Goal: Task Accomplishment & Management: Use online tool/utility

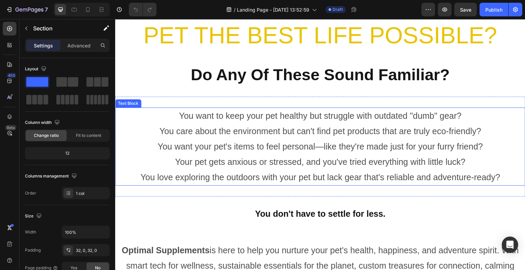
scroll to position [239, 0]
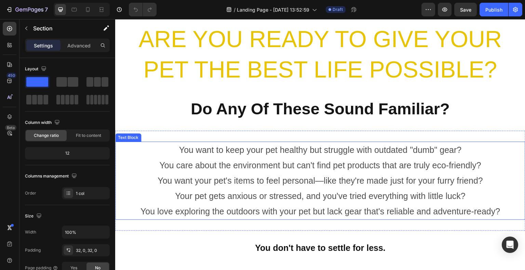
click at [491, 146] on p "You want to keep your pet healthy but struggle with outdated "dumb" gear? You c…" at bounding box center [320, 180] width 409 height 77
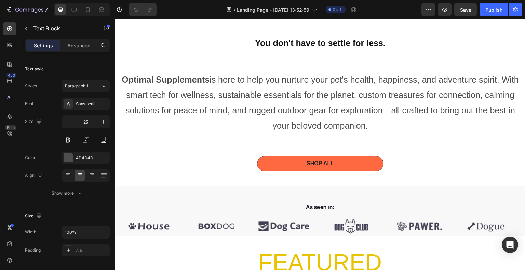
scroll to position [444, 0]
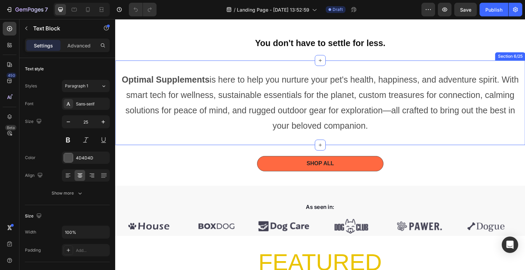
click at [434, 135] on div "Optimal Supplements is here to help you nurture your pet's health, happiness, a…" at bounding box center [320, 102] width 410 height 85
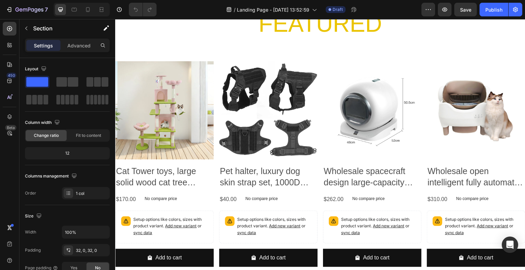
scroll to position [649, 0]
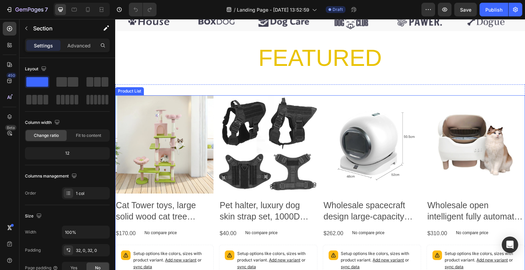
click at [418, 178] on div "Product Images Cat Tower toys, large solid wood cat tree climbing frame, scratc…" at bounding box center [320, 200] width 410 height 211
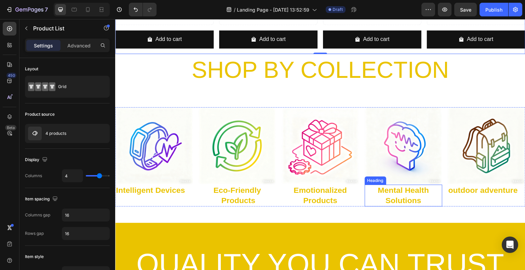
scroll to position [888, 0]
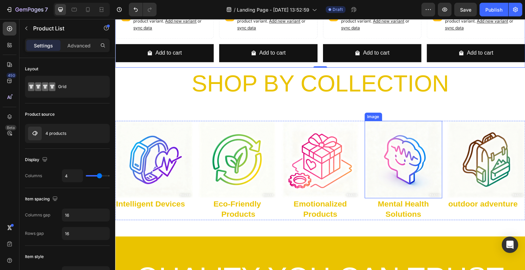
click at [437, 140] on img at bounding box center [404, 160] width 78 height 78
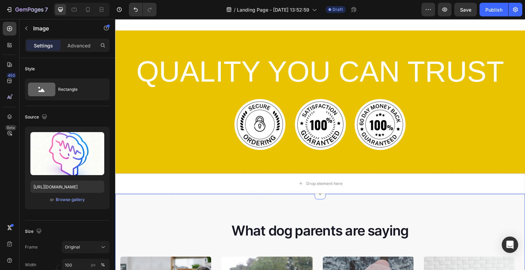
scroll to position [1025, 0]
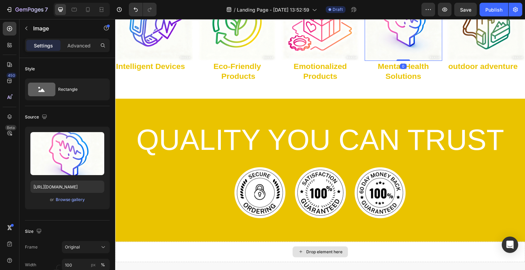
click at [401, 245] on div "Drop element here" at bounding box center [320, 252] width 410 height 20
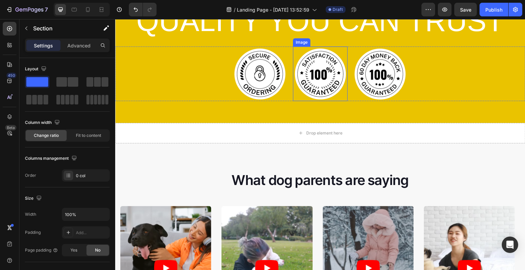
scroll to position [1127, 0]
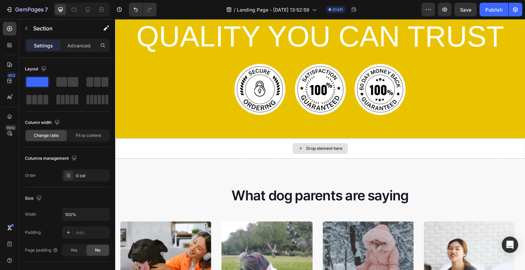
click at [428, 150] on div "Drop element here" at bounding box center [320, 148] width 410 height 20
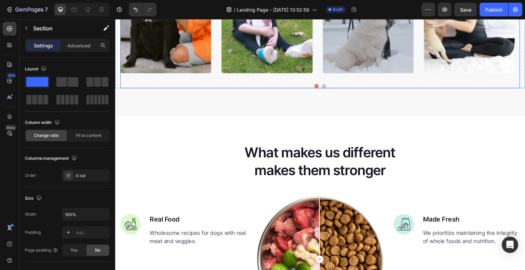
scroll to position [1367, 0]
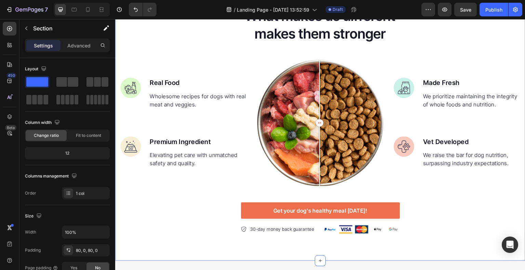
scroll to position [1503, 0]
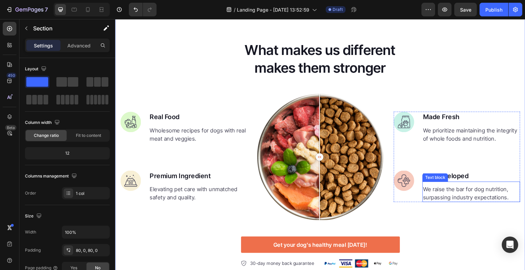
click at [434, 191] on p "We raise the bar for dog nutrition, surpassing industry expectations." at bounding box center [471, 193] width 96 height 16
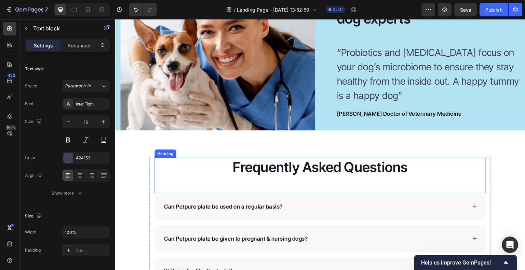
scroll to position [2937, 0]
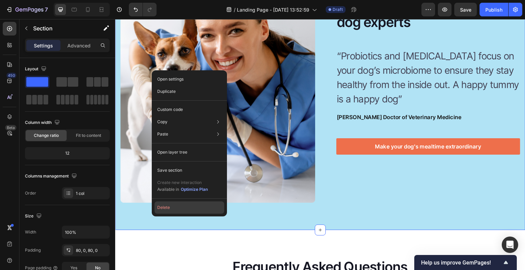
drag, startPoint x: 171, startPoint y: 207, endPoint x: 63, endPoint y: 188, distance: 110.3
click at [171, 207] on button "Delete" at bounding box center [189, 208] width 70 height 12
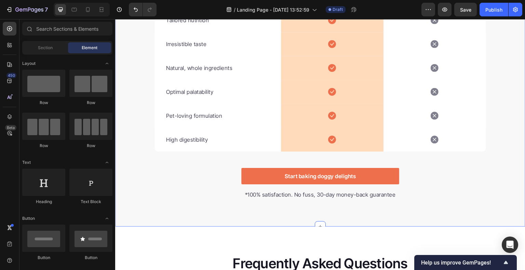
scroll to position [2698, 0]
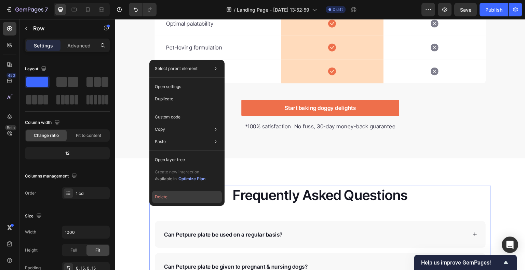
click at [164, 199] on button "Delete" at bounding box center [187, 197] width 70 height 12
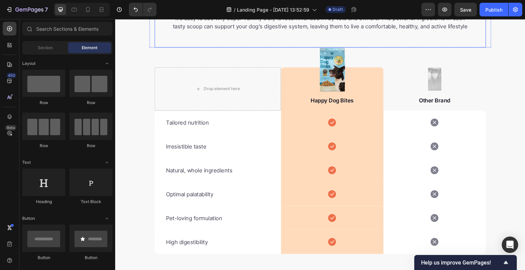
scroll to position [2424, 0]
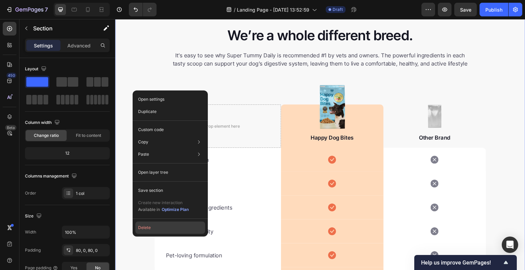
click at [163, 229] on button "Delete" at bounding box center [170, 228] width 70 height 12
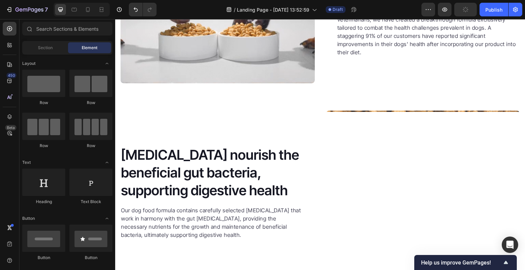
scroll to position [2186, 0]
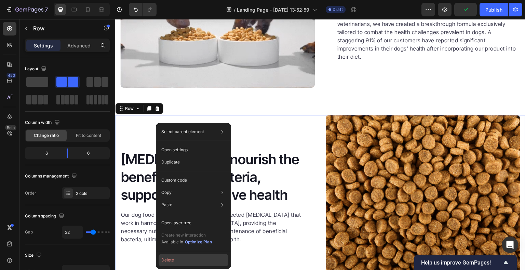
click at [184, 263] on button "Delete" at bounding box center [194, 260] width 70 height 12
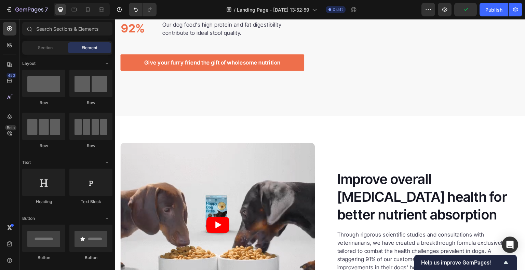
scroll to position [1921, 0]
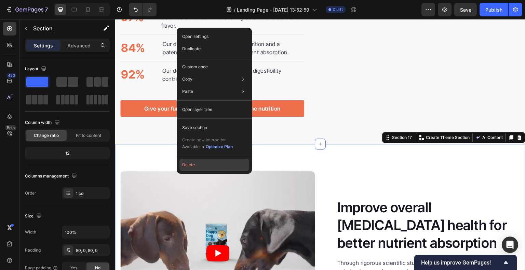
click at [198, 167] on button "Delete" at bounding box center [214, 165] width 70 height 12
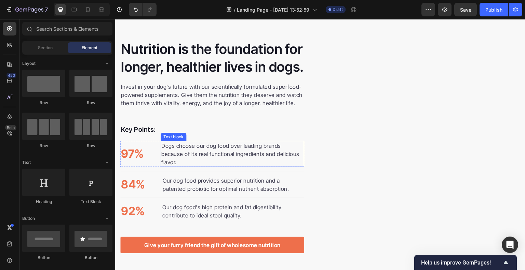
scroll to position [1716, 0]
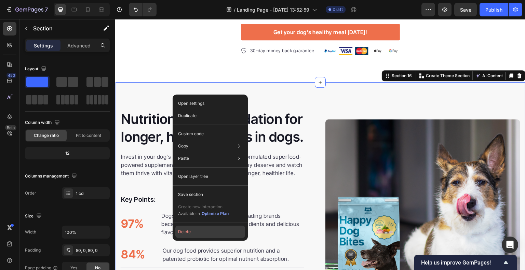
click at [192, 236] on button "Delete" at bounding box center [210, 232] width 70 height 12
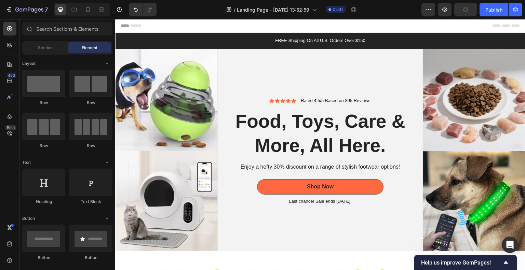
scroll to position [0, 0]
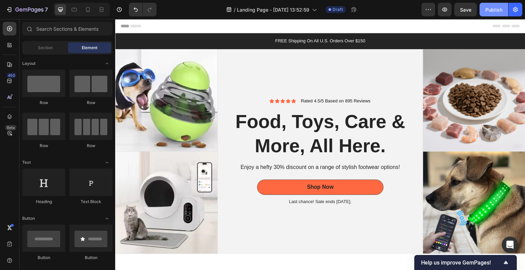
click at [493, 13] on div "Publish" at bounding box center [493, 9] width 17 height 7
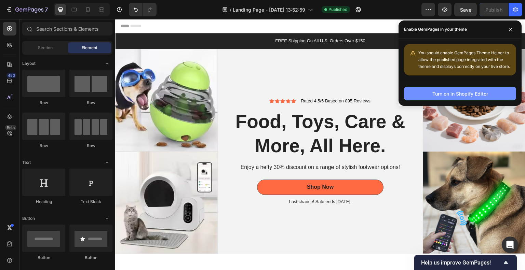
click at [460, 96] on div "Turn on in Shopify Editor" at bounding box center [460, 93] width 56 height 7
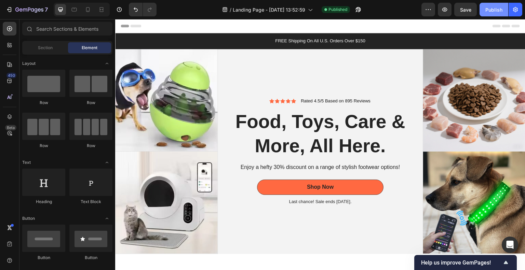
click at [498, 7] on div "Publish" at bounding box center [493, 9] width 17 height 7
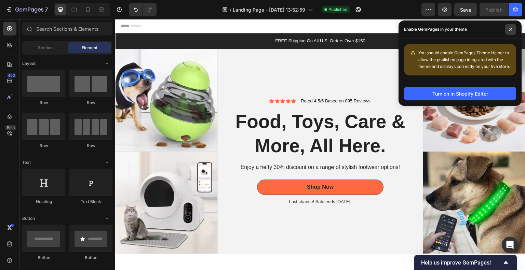
click at [514, 32] on span at bounding box center [510, 29] width 11 height 11
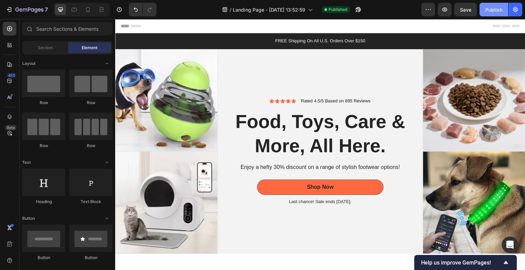
click at [494, 7] on div "Publish" at bounding box center [493, 9] width 17 height 7
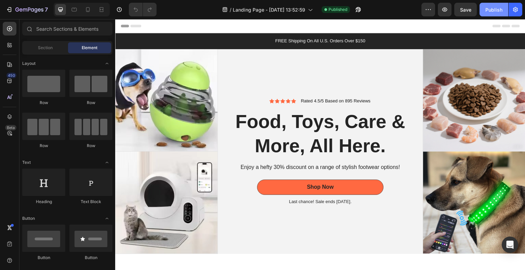
click at [497, 10] on div "Publish" at bounding box center [493, 9] width 17 height 7
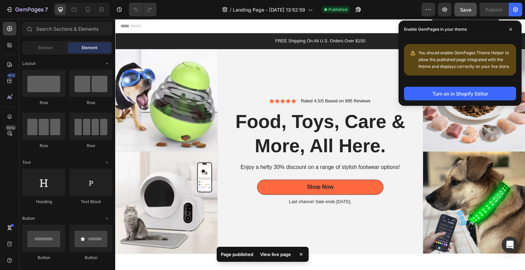
click at [468, 8] on span "Save" at bounding box center [465, 10] width 11 height 6
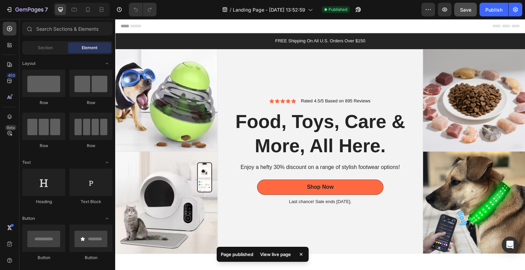
click at [281, 253] on div "View live page" at bounding box center [275, 255] width 39 height 10
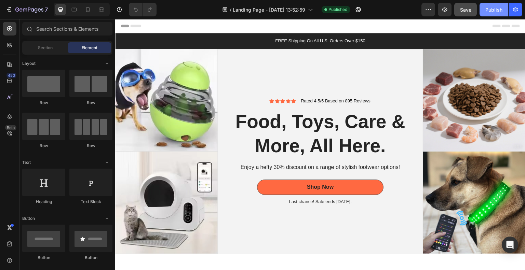
click at [501, 12] on div "Publish" at bounding box center [493, 9] width 17 height 7
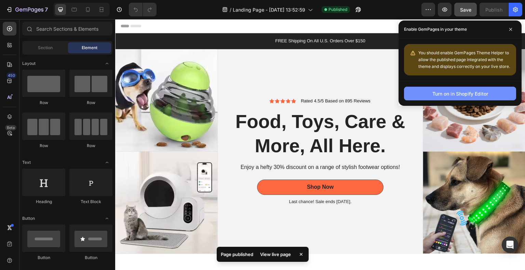
click at [468, 92] on div "Turn on in Shopify Editor" at bounding box center [460, 93] width 56 height 7
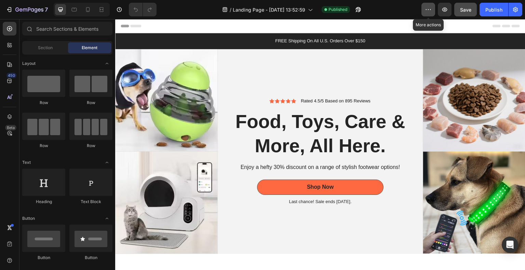
click at [429, 9] on icon "button" at bounding box center [428, 9] width 7 height 7
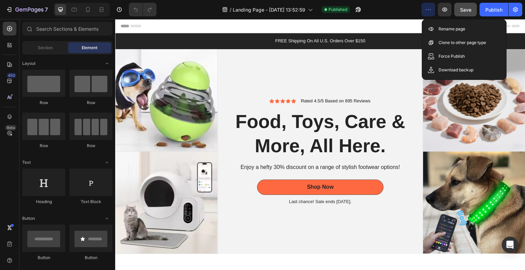
click at [463, 14] on button "Save" at bounding box center [465, 10] width 23 height 14
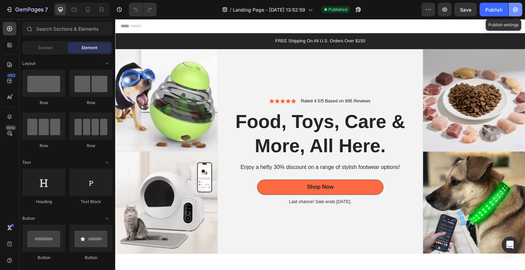
click at [513, 9] on icon "button" at bounding box center [515, 9] width 7 height 7
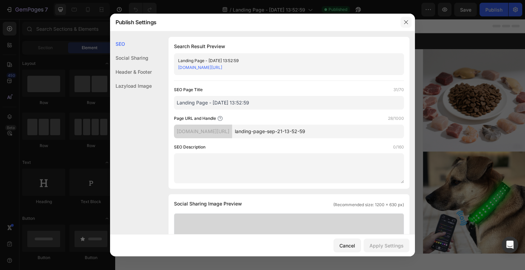
click at [407, 22] on icon "button" at bounding box center [405, 21] width 5 height 5
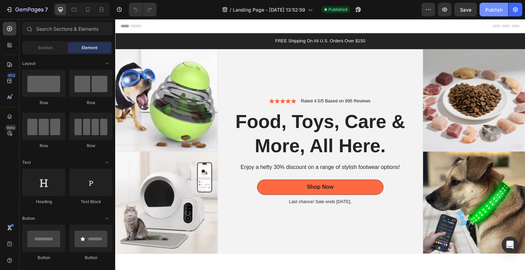
click at [487, 8] on div "Publish" at bounding box center [493, 9] width 17 height 7
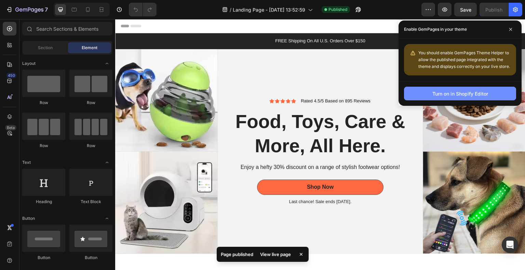
click at [483, 96] on div "Turn on in Shopify Editor" at bounding box center [460, 93] width 56 height 7
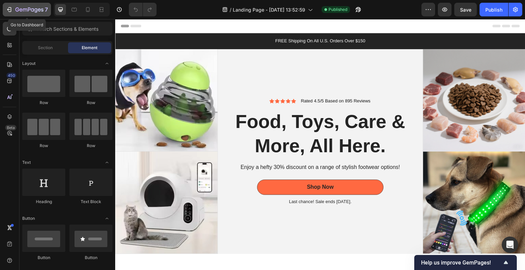
click at [12, 8] on icon "button" at bounding box center [9, 9] width 7 height 7
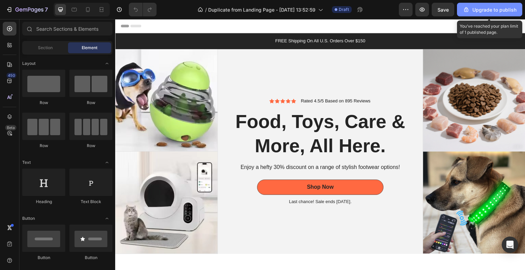
click at [494, 12] on div "Upgrade to publish" at bounding box center [490, 9] width 54 height 7
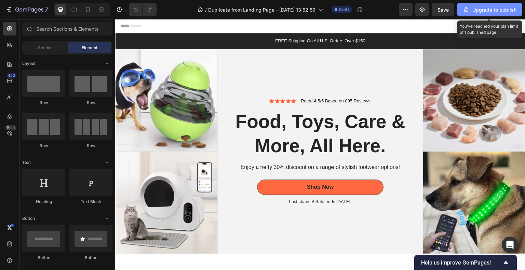
click at [491, 5] on button "Upgrade to publish" at bounding box center [489, 10] width 65 height 14
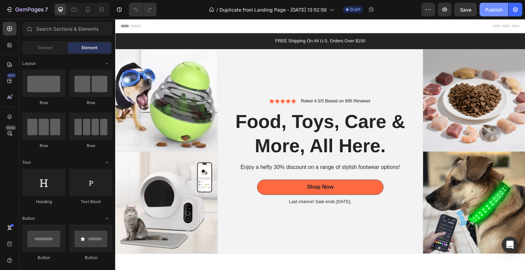
click at [498, 8] on div "Publish" at bounding box center [493, 9] width 17 height 7
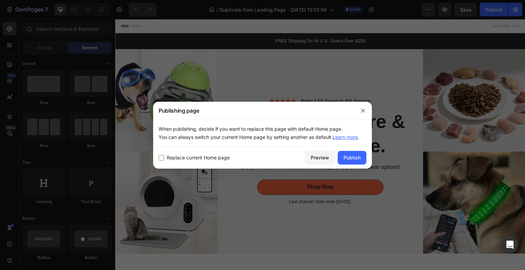
click at [162, 156] on input "checkbox" at bounding box center [161, 157] width 5 height 5
checkbox input "true"
click at [354, 159] on div "Publish" at bounding box center [351, 157] width 17 height 7
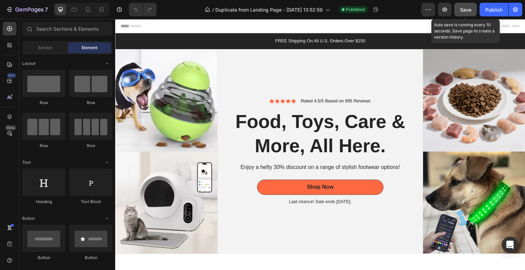
click at [473, 15] on button "Save" at bounding box center [465, 10] width 23 height 14
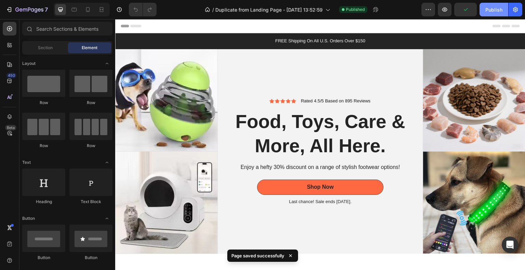
click at [493, 11] on div "Publish" at bounding box center [493, 9] width 17 height 7
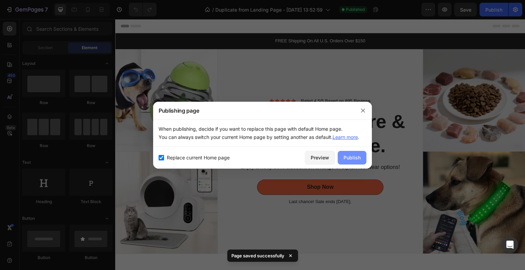
click at [355, 157] on div "Publish" at bounding box center [351, 157] width 17 height 7
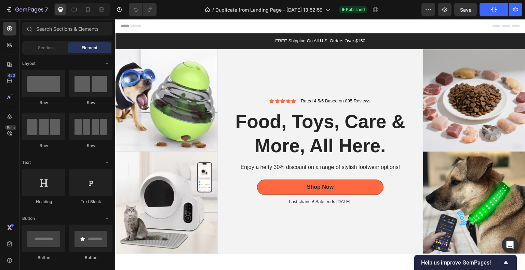
click at [494, 12] on icon "button" at bounding box center [493, 9] width 7 height 7
click at [514, 8] on icon "button" at bounding box center [515, 9] width 7 height 7
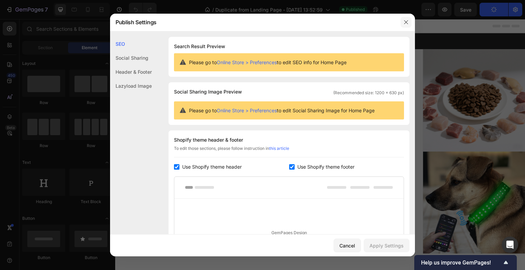
click at [407, 21] on icon "button" at bounding box center [405, 21] width 5 height 5
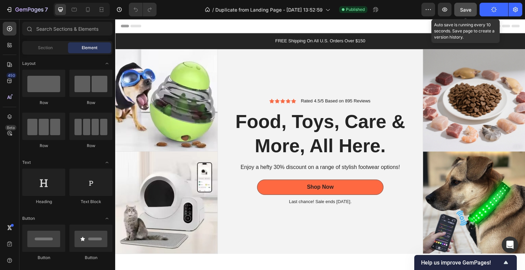
click at [471, 9] on span "Save" at bounding box center [465, 10] width 11 height 6
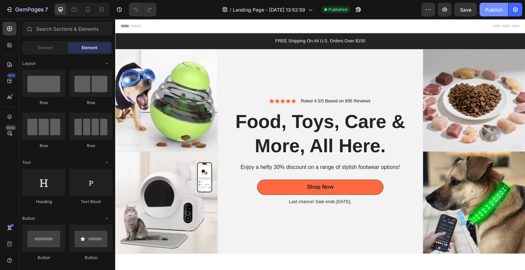
click at [491, 11] on div "Publish" at bounding box center [493, 9] width 17 height 7
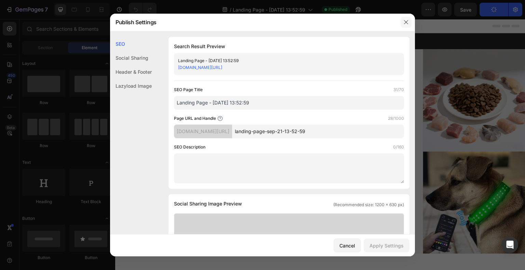
click at [405, 23] on icon "button" at bounding box center [406, 22] width 4 height 4
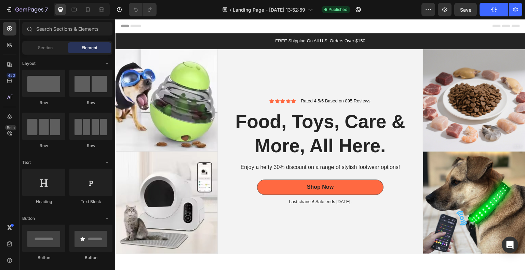
click at [497, 11] on button "Publish" at bounding box center [493, 10] width 29 height 14
